Goal: Information Seeking & Learning: Learn about a topic

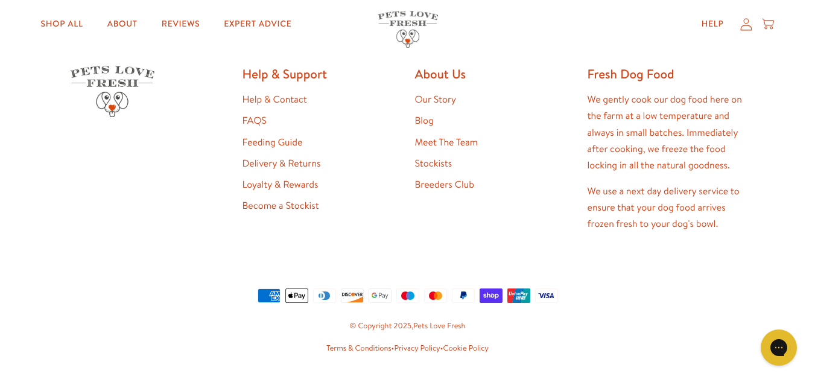
scroll to position [2419, 0]
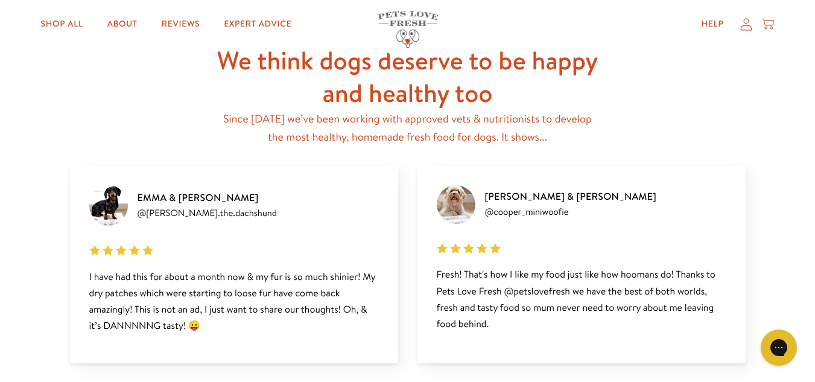
scroll to position [1472, 0]
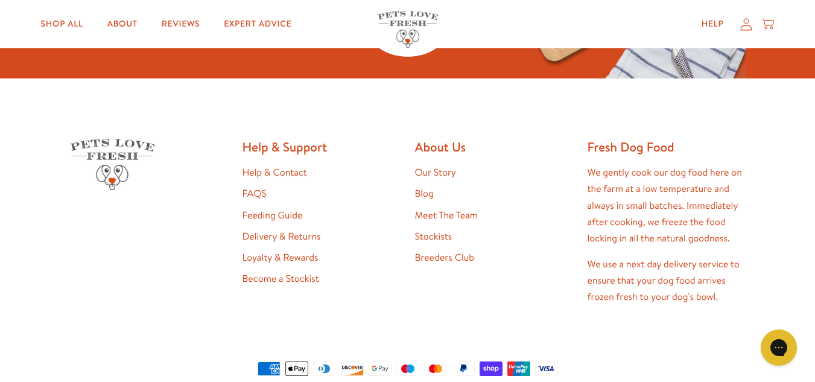
scroll to position [2317, 0]
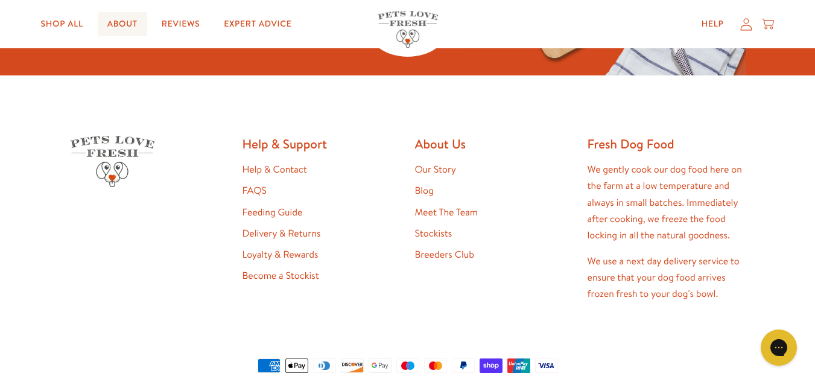
click at [127, 24] on link "About" at bounding box center [122, 24] width 49 height 24
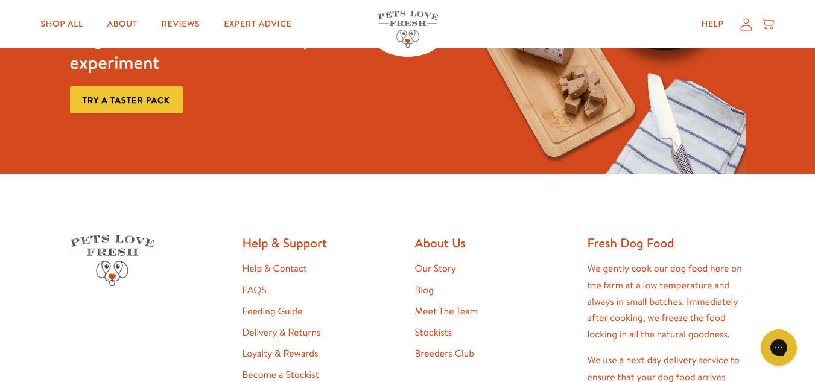
scroll to position [3017, 0]
